Goal: Obtain resource: Obtain resource

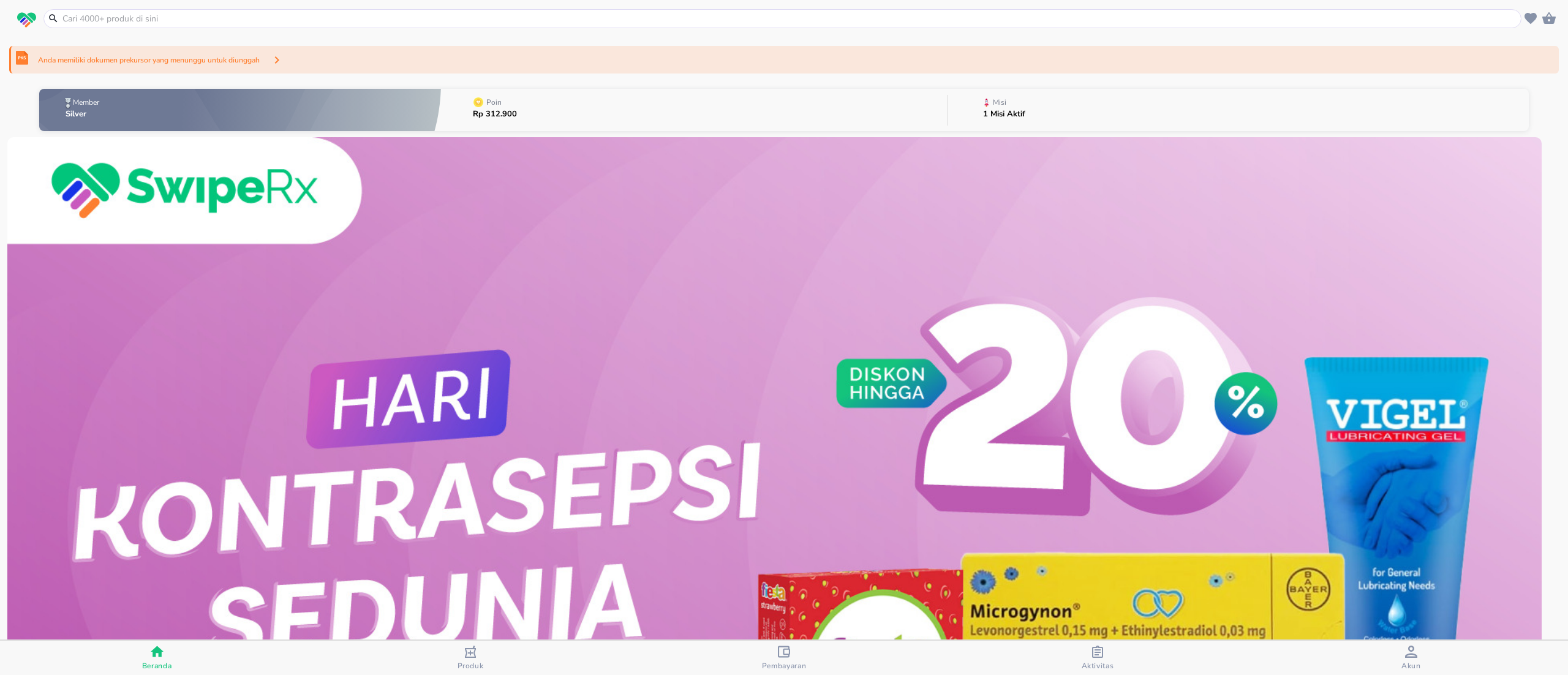
click at [458, 65] on div "Anda memiliki dokumen prekursor yang menunggu untuk diunggah" at bounding box center [783, 59] width 1549 height 28
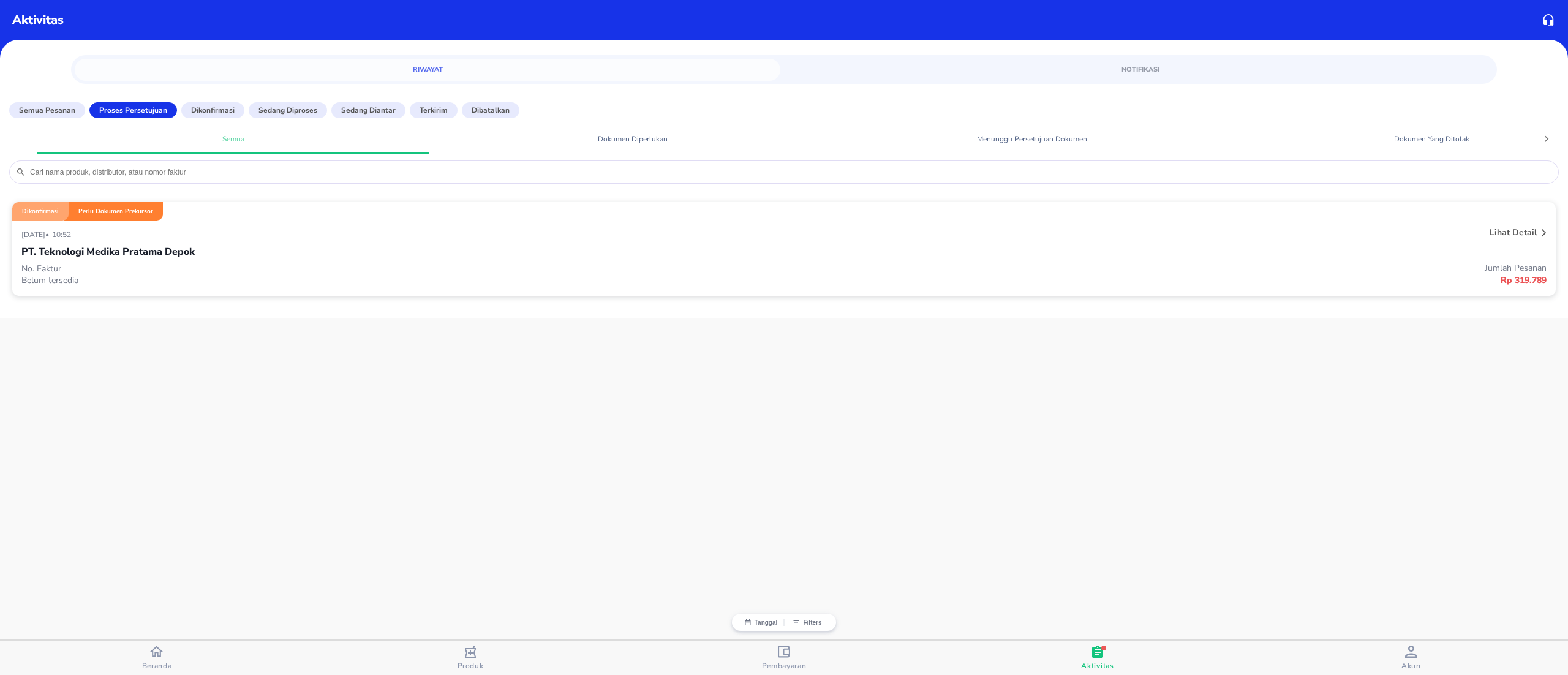
drag, startPoint x: 273, startPoint y: 257, endPoint x: 174, endPoint y: 252, distance: 99.1
click at [174, 252] on p "PT. Teknologi Medika Pratama Depok" at bounding box center [108, 251] width 174 height 15
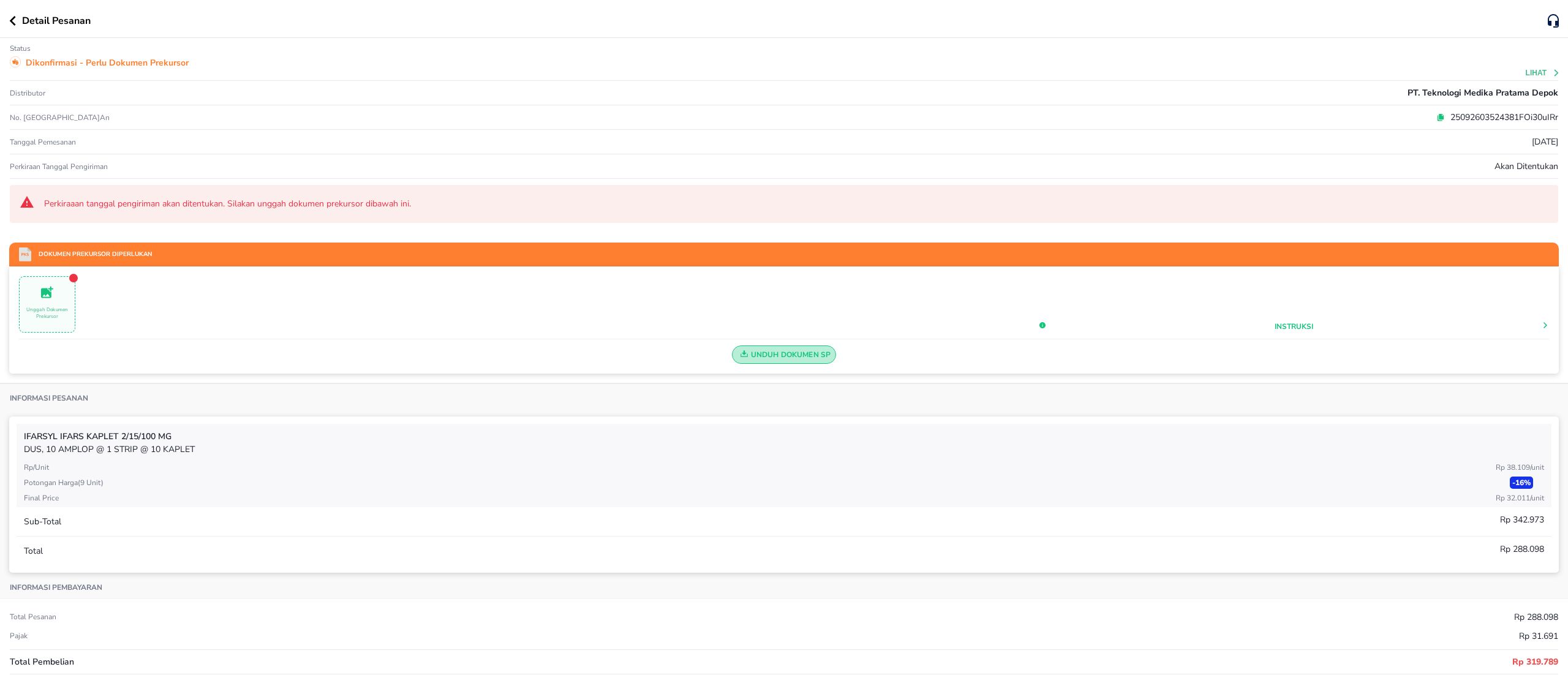
click at [748, 346] on button "Unduh Dokumen SP" at bounding box center [784, 355] width 105 height 19
